Goal: Find specific page/section: Find specific page/section

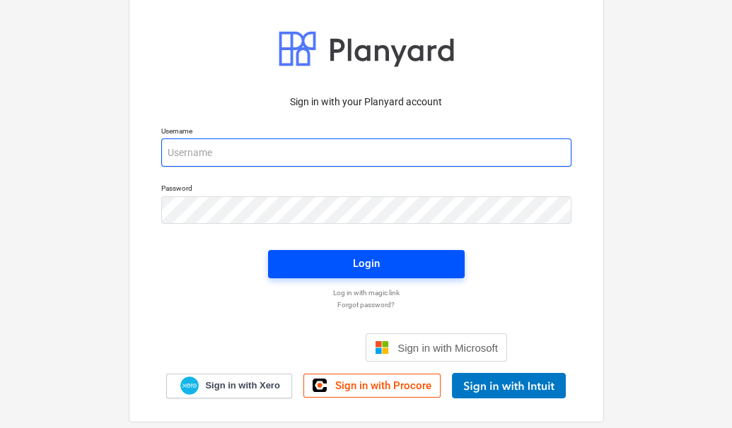
type input "[PERSON_NAME][EMAIL_ADDRESS][DOMAIN_NAME]"
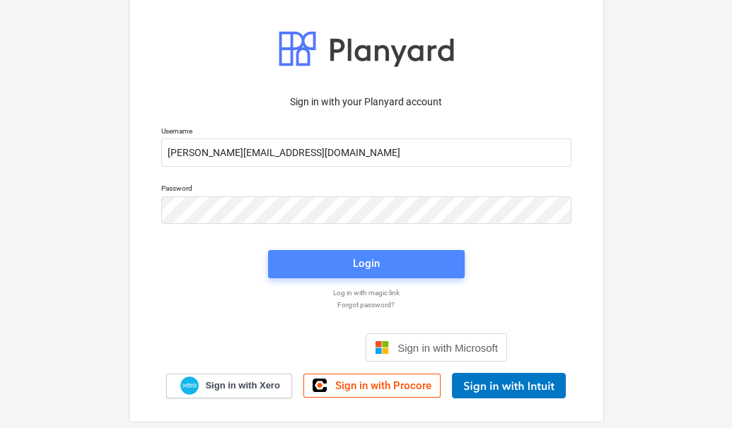
click at [354, 267] on div "Login" at bounding box center [366, 263] width 27 height 18
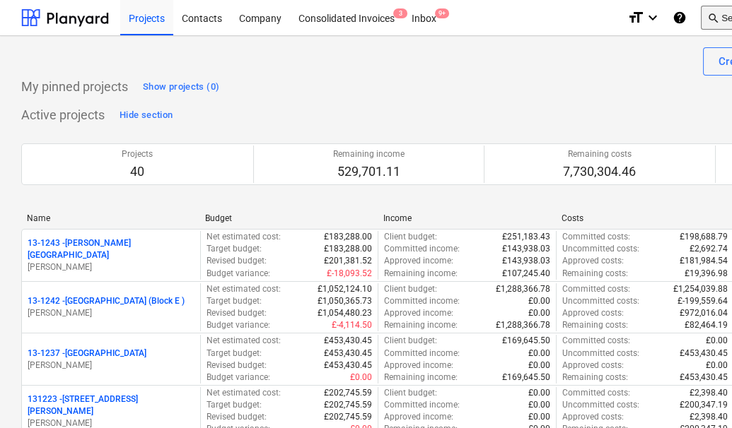
click at [715, 23] on span "search" at bounding box center [712, 17] width 11 height 11
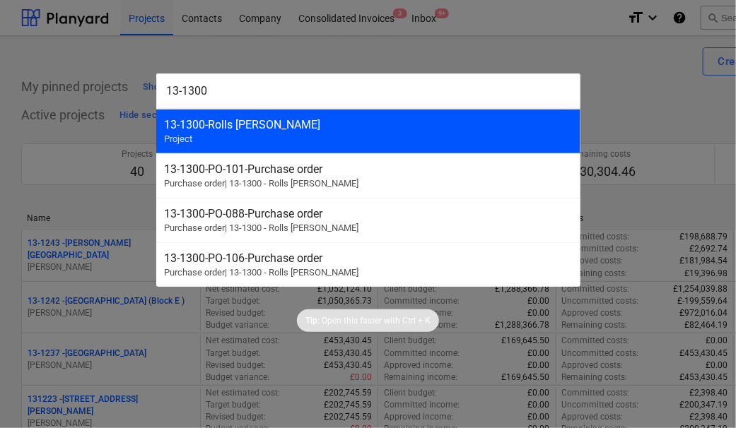
type input "13-1300"
click at [300, 141] on div "13-1300 - Rolls [PERSON_NAME] Project" at bounding box center [368, 131] width 424 height 45
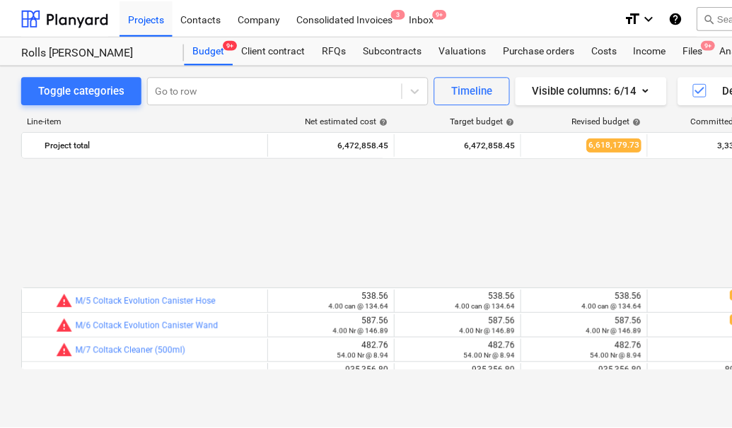
scroll to position [643, 0]
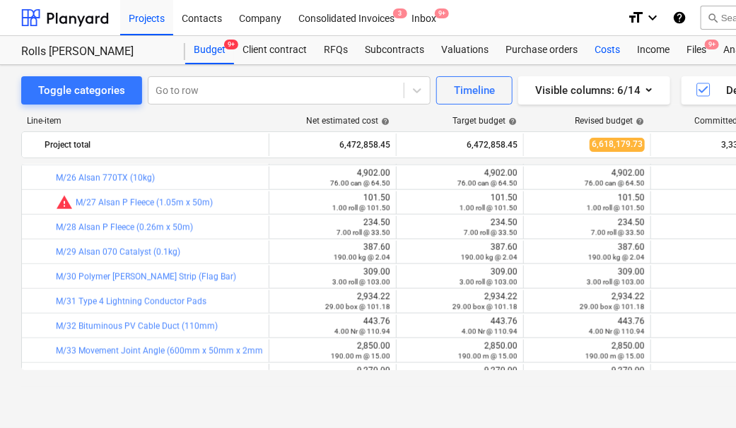
click at [606, 58] on div "Costs" at bounding box center [607, 50] width 42 height 28
